Goal: Information Seeking & Learning: Check status

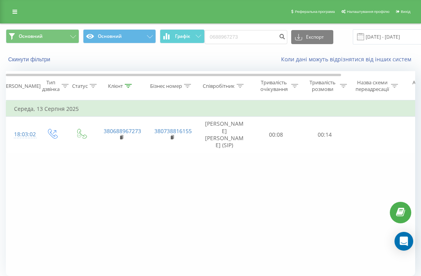
click at [30, 63] on button "Скинути фільтри" at bounding box center [30, 59] width 48 height 7
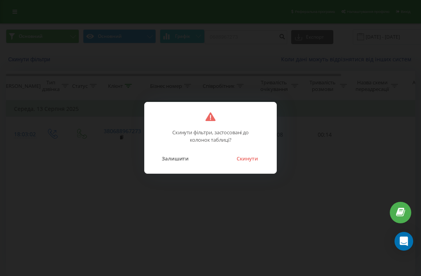
click at [252, 158] on button "Скинути" at bounding box center [247, 158] width 29 height 10
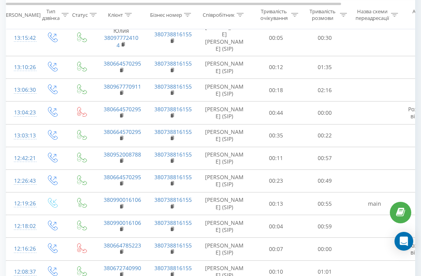
scroll to position [442, 0]
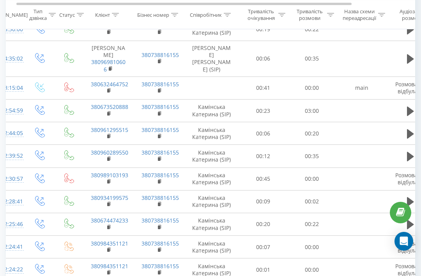
scroll to position [597, 0]
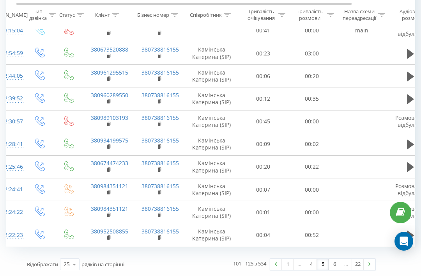
click at [334, 269] on link "6" at bounding box center [335, 264] width 12 height 11
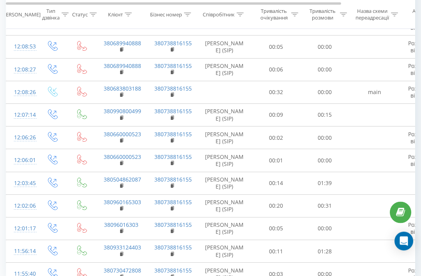
scroll to position [423, 0]
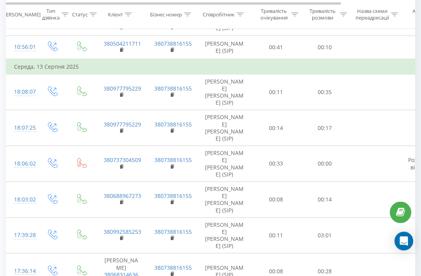
scroll to position [490, 0]
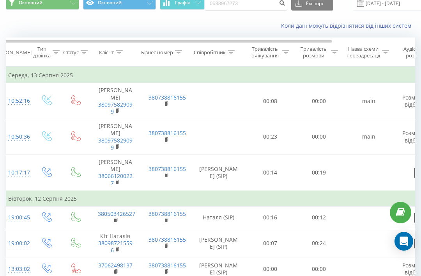
scroll to position [0, 9]
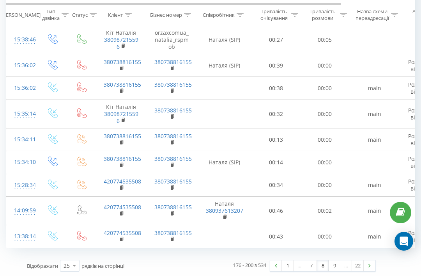
click at [314, 271] on link "7" at bounding box center [311, 265] width 12 height 11
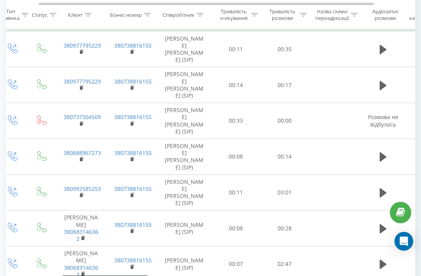
click at [381, 259] on icon at bounding box center [383, 264] width 7 height 11
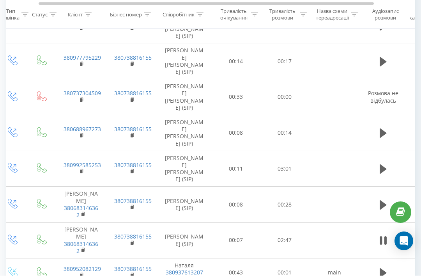
scroll to position [514, 0]
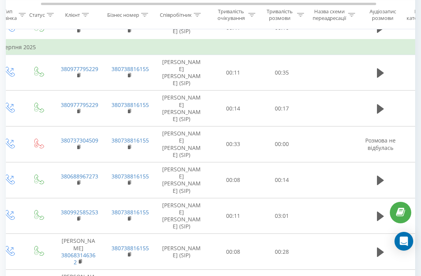
scroll to position [0, 43]
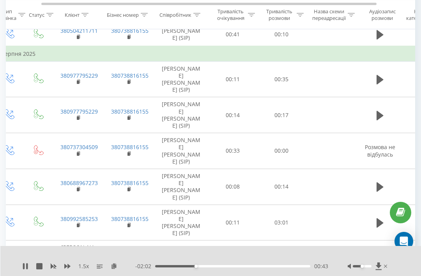
click at [374, 217] on button at bounding box center [380, 223] width 12 height 12
click at [27, 269] on icon at bounding box center [27, 266] width 2 height 6
click at [381, 182] on icon at bounding box center [380, 186] width 7 height 9
click at [377, 111] on icon at bounding box center [380, 115] width 7 height 9
click at [376, 77] on button at bounding box center [380, 80] width 12 height 12
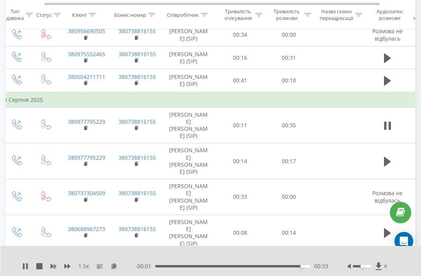
scroll to position [408, 0]
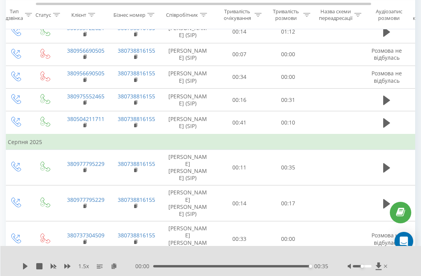
click at [387, 127] on icon at bounding box center [386, 122] width 7 height 9
click at [388, 128] on icon at bounding box center [386, 122] width 7 height 11
click at [389, 126] on icon at bounding box center [386, 122] width 7 height 11
click at [392, 102] on button at bounding box center [387, 100] width 12 height 12
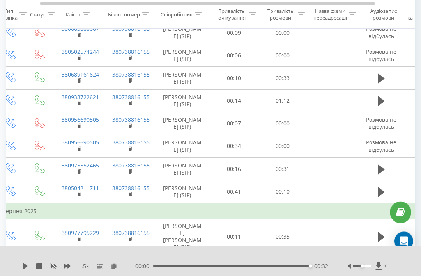
scroll to position [298, 0]
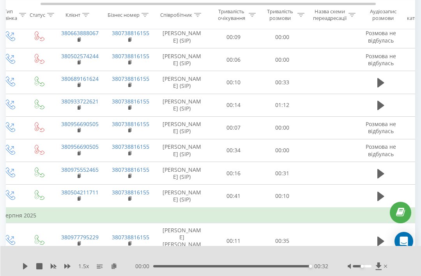
click at [386, 108] on button at bounding box center [381, 105] width 12 height 12
click at [381, 87] on icon at bounding box center [380, 82] width 7 height 9
click at [381, 86] on icon at bounding box center [380, 82] width 7 height 11
click at [375, 86] on button at bounding box center [381, 83] width 12 height 12
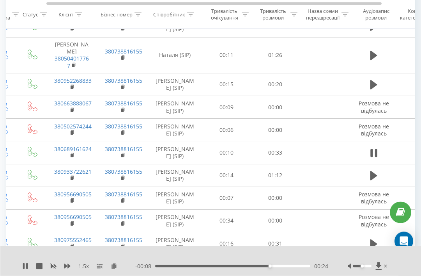
scroll to position [227, 0]
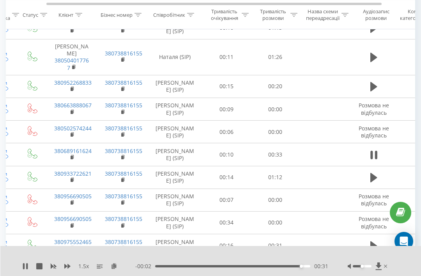
click at [372, 91] on icon at bounding box center [373, 86] width 7 height 9
click at [375, 62] on icon at bounding box center [373, 57] width 7 height 9
click at [24, 269] on button at bounding box center [25, 266] width 6 height 6
click at [26, 269] on icon at bounding box center [25, 266] width 6 height 6
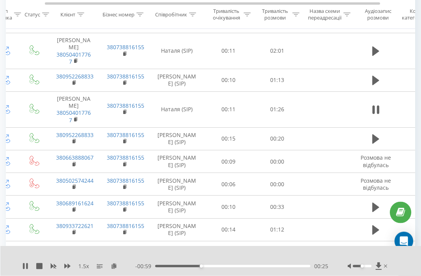
scroll to position [174, 0]
click at [372, 86] on button at bounding box center [376, 80] width 12 height 12
click at [21, 275] on div "1.5 x - 00:32 00:40 00:40" at bounding box center [210, 261] width 421 height 30
click at [26, 269] on button at bounding box center [25, 266] width 6 height 6
click at [27, 269] on icon at bounding box center [25, 266] width 5 height 6
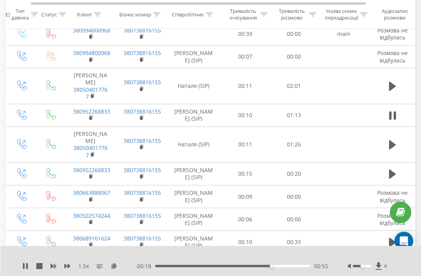
scroll to position [138, 0]
click at [395, 87] on icon at bounding box center [392, 86] width 7 height 9
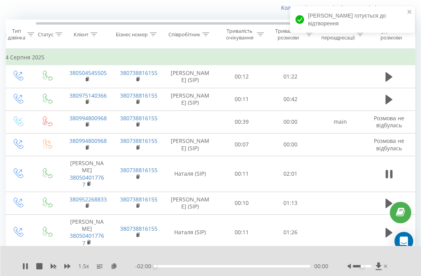
scroll to position [37, 0]
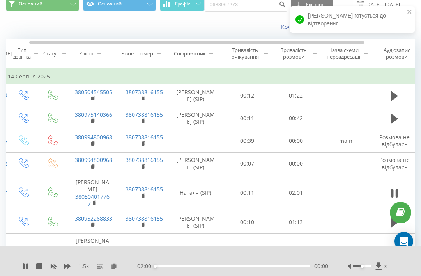
click at [393, 120] on icon at bounding box center [394, 118] width 7 height 9
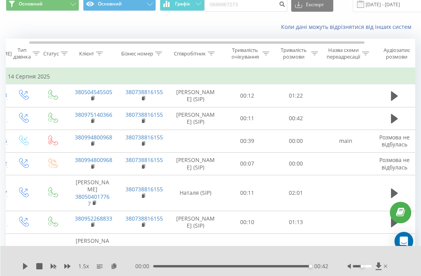
click at [399, 99] on button at bounding box center [395, 96] width 12 height 12
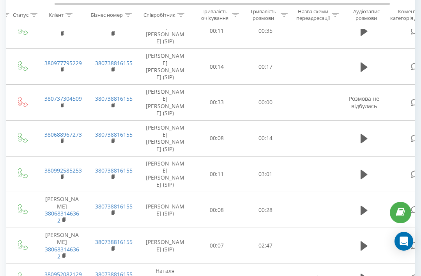
scroll to position [520, 0]
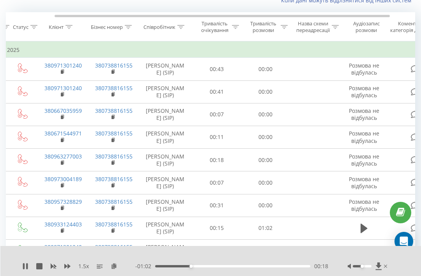
scroll to position [79, 0]
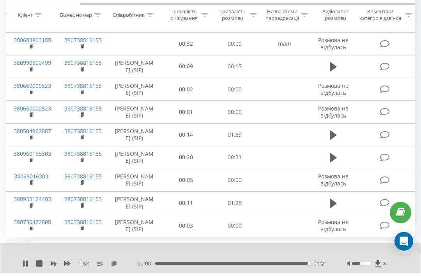
click at [328, 208] on button at bounding box center [334, 203] width 12 height 12
click at [28, 262] on div "1.5 x - 00:01 01:26 01:26" at bounding box center [210, 258] width 420 height 30
click at [22, 266] on icon at bounding box center [25, 263] width 6 height 6
